Goal: Task Accomplishment & Management: Use online tool/utility

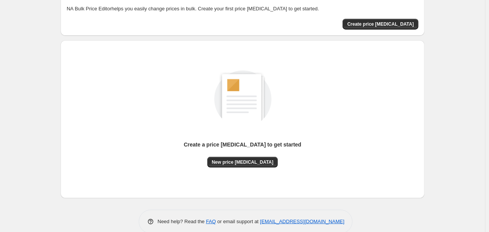
scroll to position [55, 0]
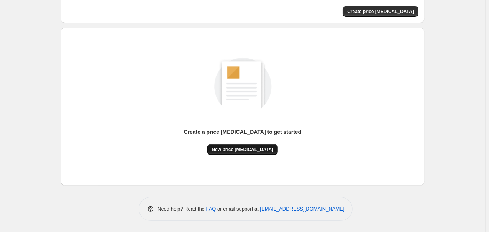
click at [257, 153] on button "New price [MEDICAL_DATA]" at bounding box center [242, 149] width 71 height 11
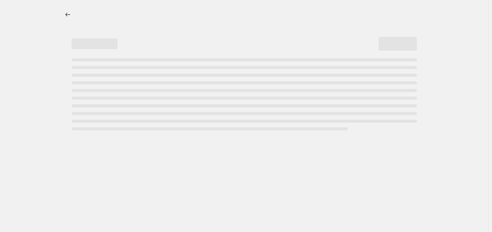
select select "percentage"
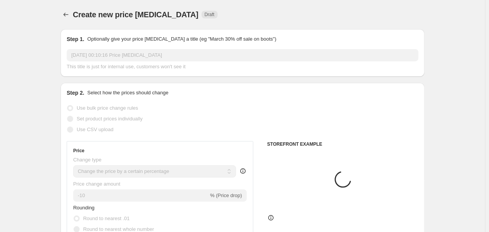
scroll to position [164, 0]
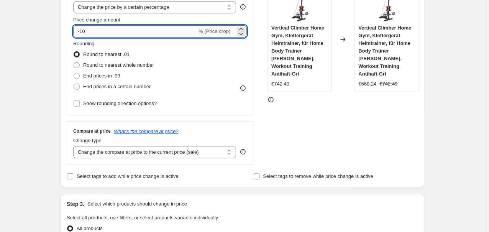
click at [118, 31] on input "-10" at bounding box center [135, 31] width 124 height 12
type input "-1"
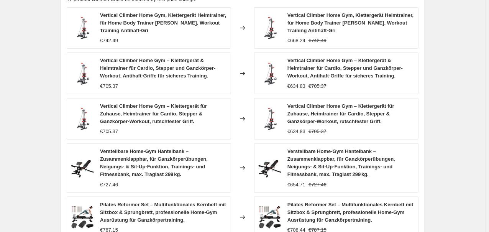
scroll to position [593, 0]
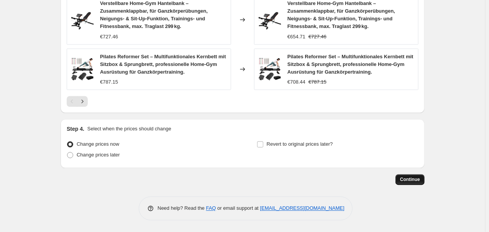
type input "-35"
click at [402, 181] on button "Continue" at bounding box center [409, 179] width 29 height 11
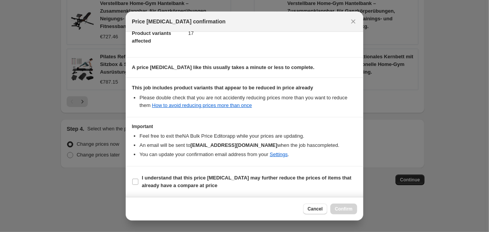
scroll to position [92, 0]
click at [159, 183] on b "I understand that this price [MEDICAL_DATA] may further reduce the prices of it…" at bounding box center [247, 181] width 210 height 13
click at [138, 183] on input "I understand that this price [MEDICAL_DATA] may further reduce the prices of it…" at bounding box center [135, 182] width 6 height 6
checkbox input "true"
click at [338, 205] on button "Confirm" at bounding box center [343, 208] width 27 height 11
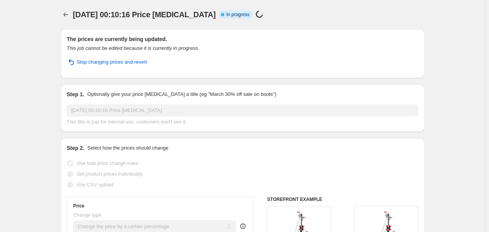
click at [149, 41] on h2 "The prices are currently being updated." at bounding box center [243, 39] width 352 height 8
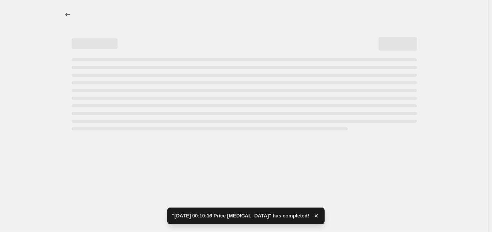
select select "percentage"
